Goal: Check status: Check status

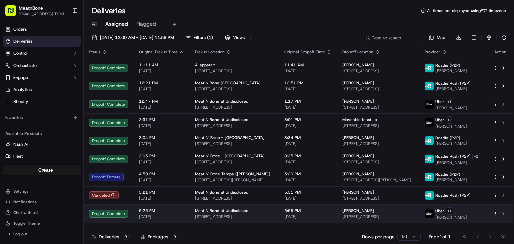
click at [256, 210] on div "Meat N Bone at Undisclosed" at bounding box center [234, 210] width 79 height 5
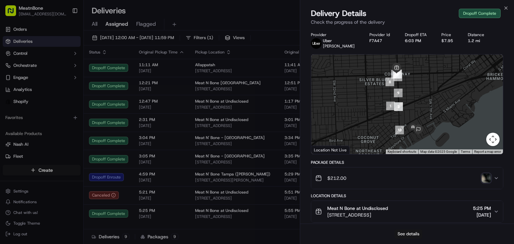
click at [400, 232] on button "See details" at bounding box center [409, 234] width 28 height 9
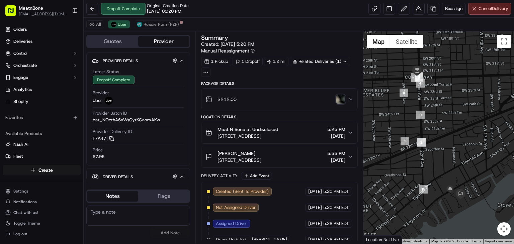
click at [353, 30] on div "All Uber Roadie Rush (P2P)" at bounding box center [299, 25] width 431 height 14
click at [373, 6] on link at bounding box center [375, 9] width 12 height 12
